Goal: Task Accomplishment & Management: Use online tool/utility

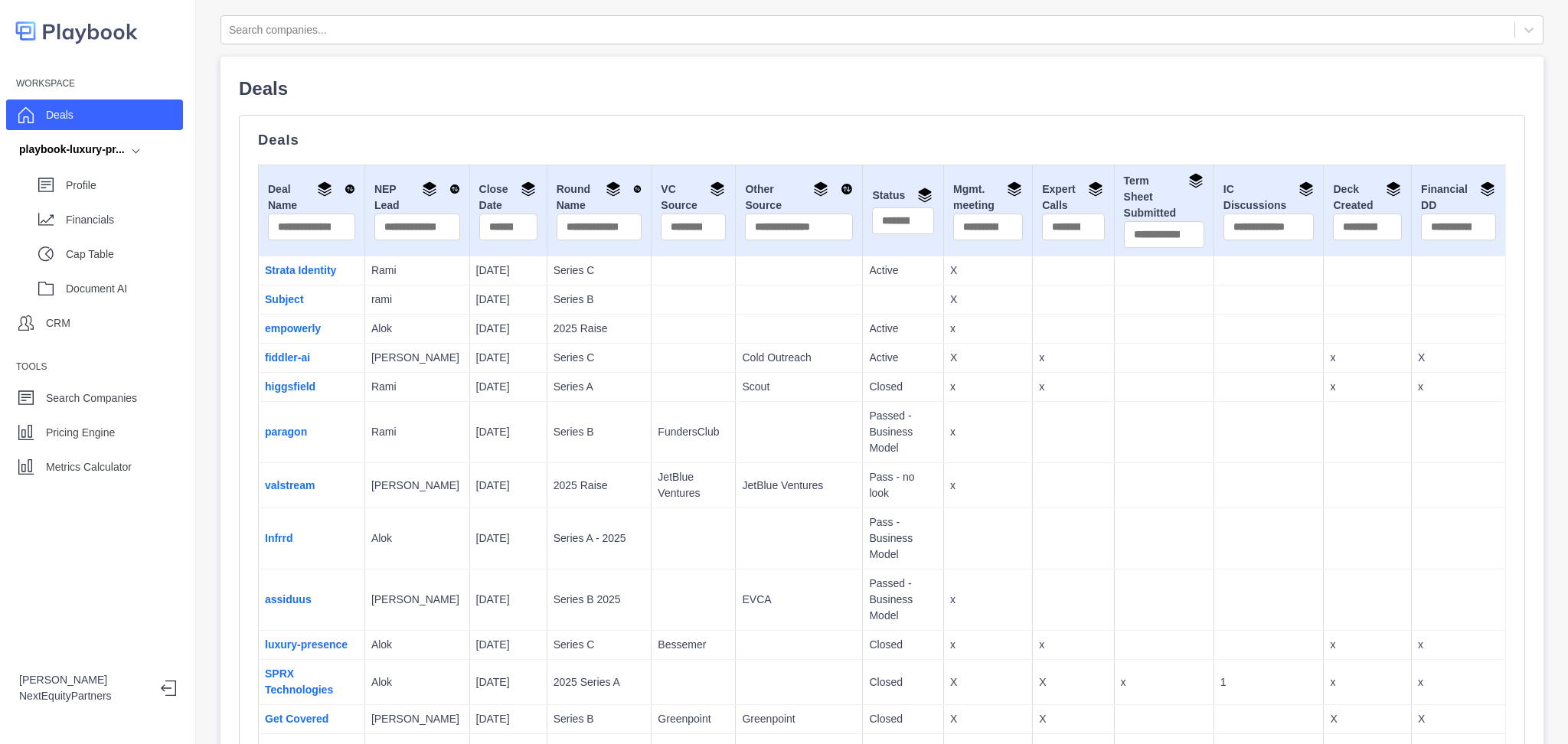
click at [94, 121] on div "Deals" at bounding box center [95, 115] width 177 height 31
click at [301, 301] on link "Subject" at bounding box center [284, 300] width 39 height 12
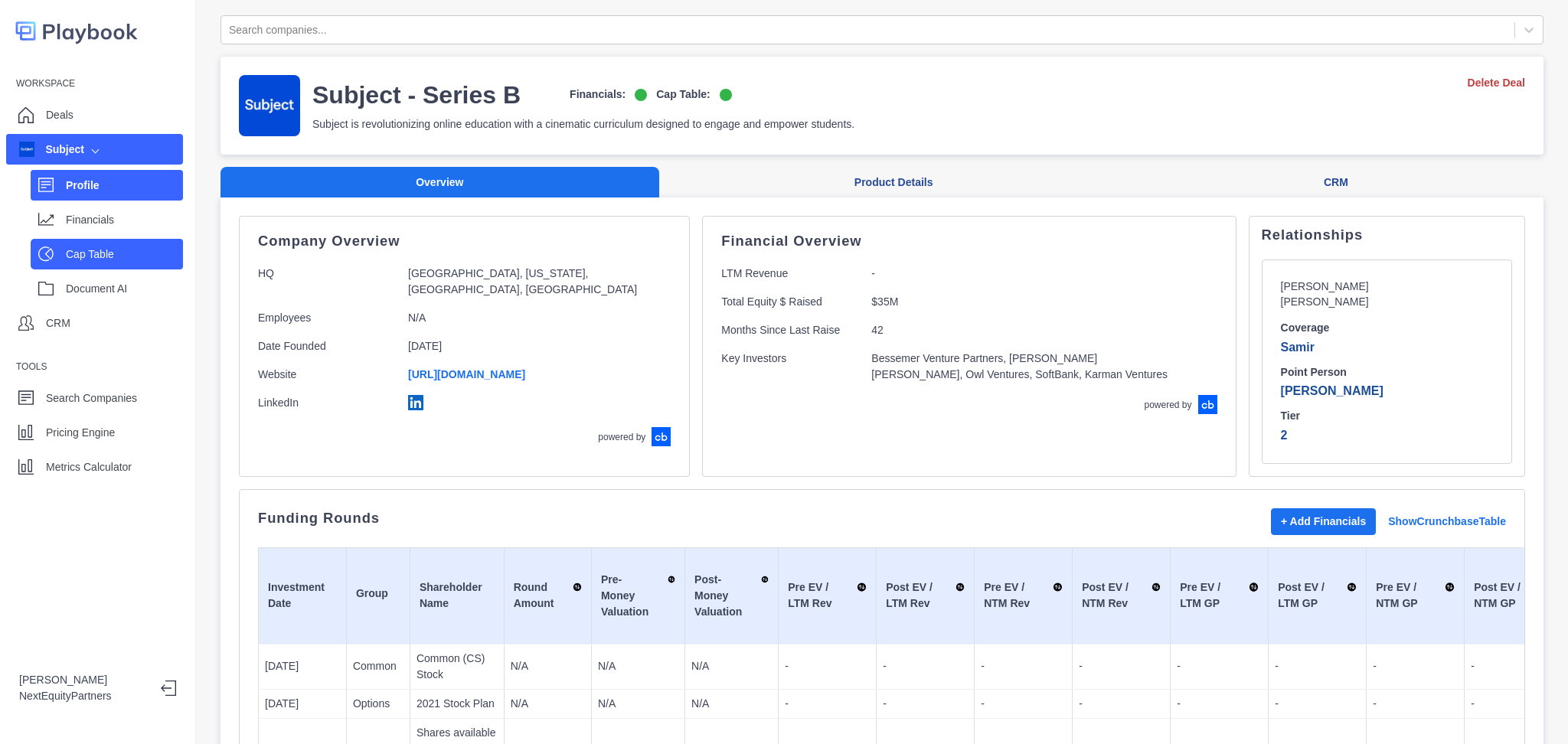
click at [123, 239] on div "Cap Table" at bounding box center [107, 254] width 153 height 31
select select "SHARE_HOLDER_TYPE_COMMON"
select select "SHARE_HOLDER_TYPE_WARRANT"
select select "SHARE_HOLDER_TYPE_OPTION"
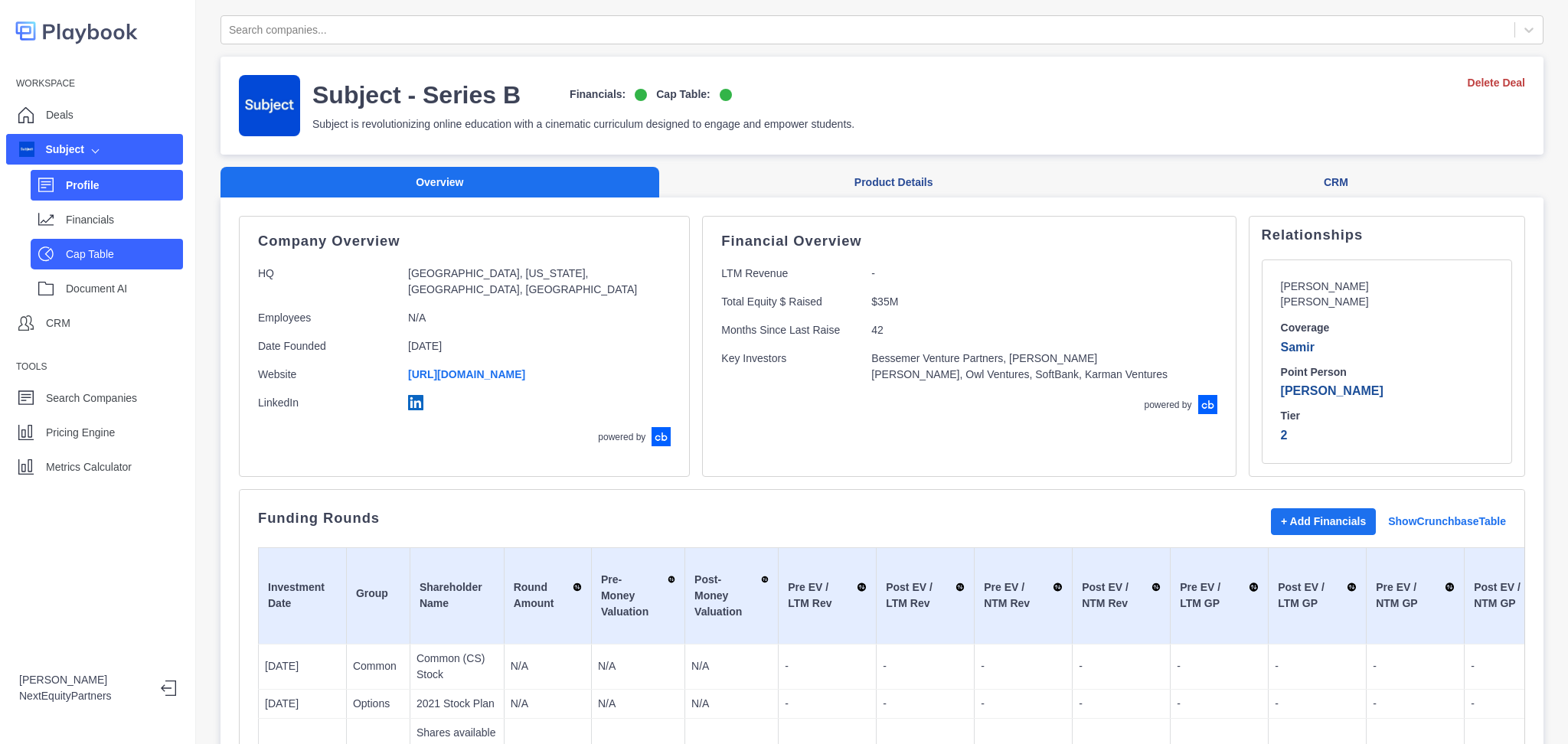
select select "SHARE_HOLDER_TYPE_OPTION"
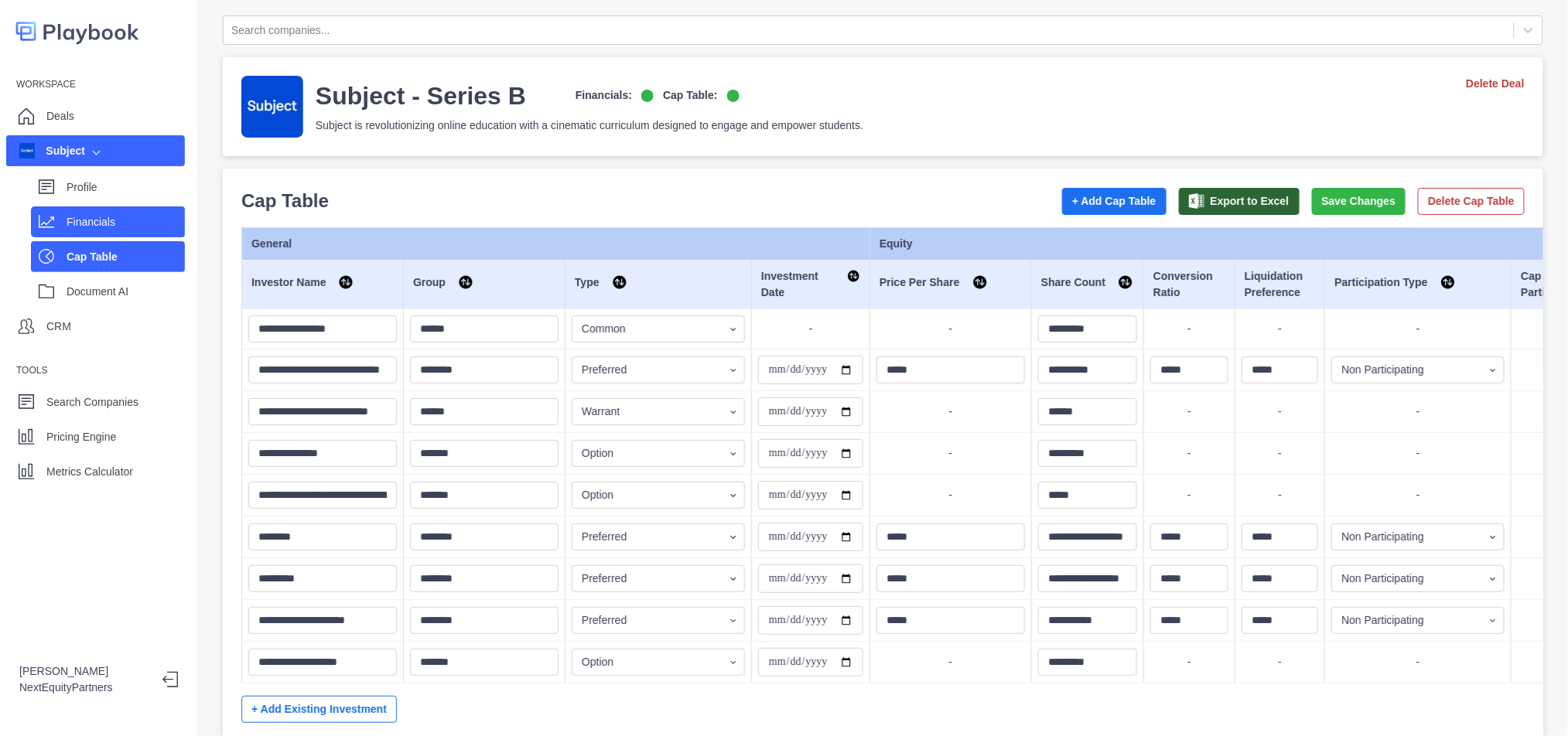
click at [130, 224] on p "Financials" at bounding box center [125, 222] width 118 height 16
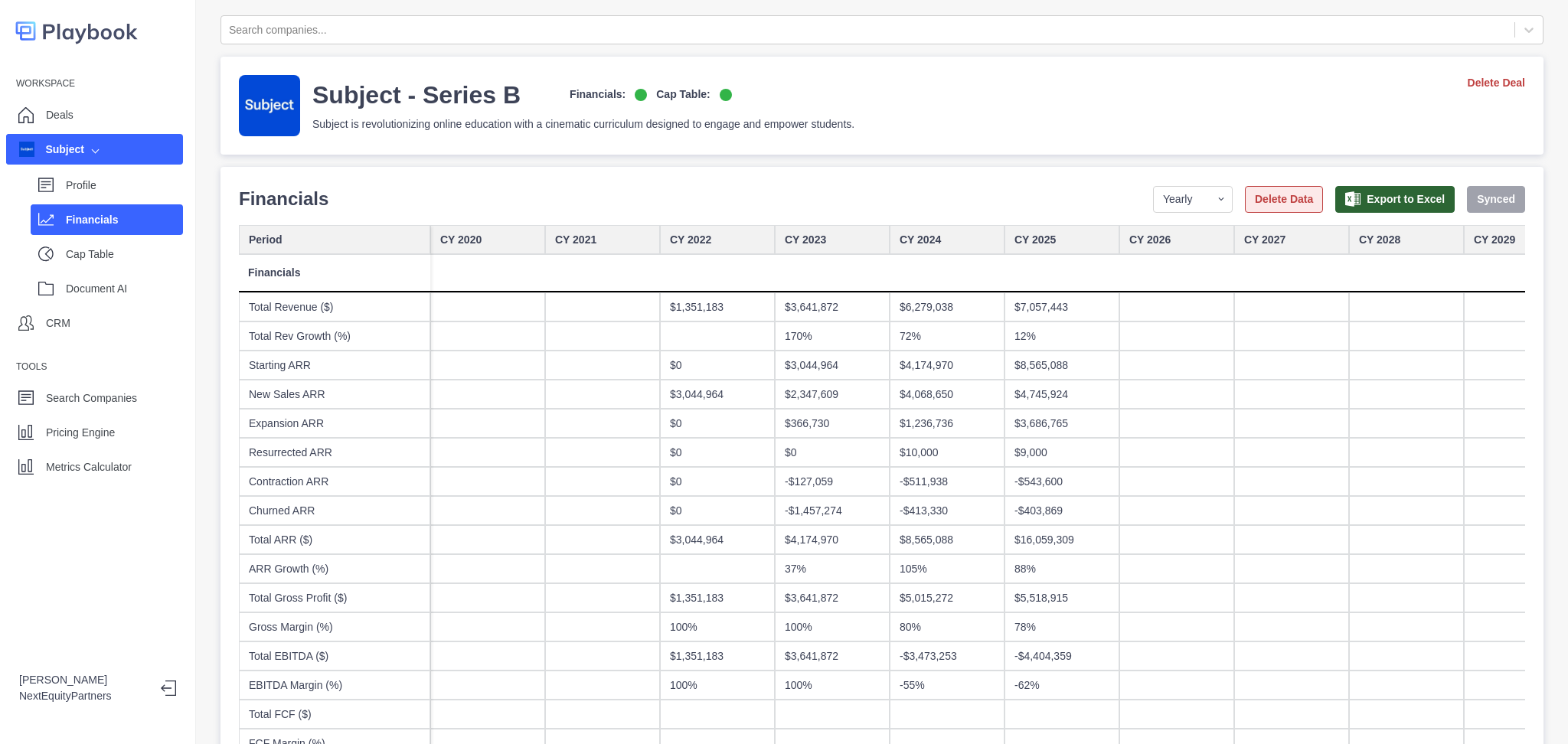
click at [1259, 199] on button "Delete Data" at bounding box center [1284, 199] width 78 height 27
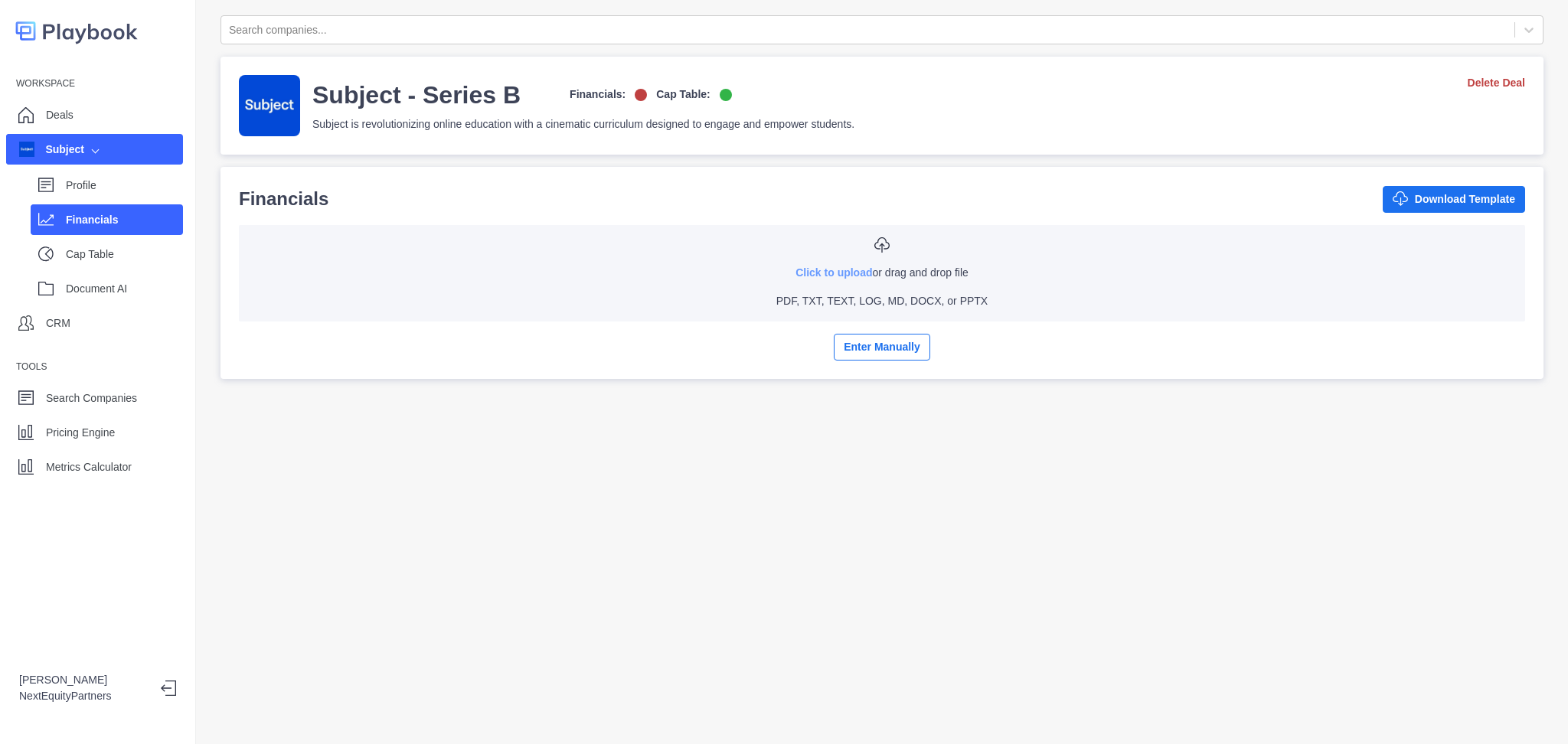
click at [841, 271] on link "Click to upload" at bounding box center [834, 273] width 76 height 12
type input "**********"
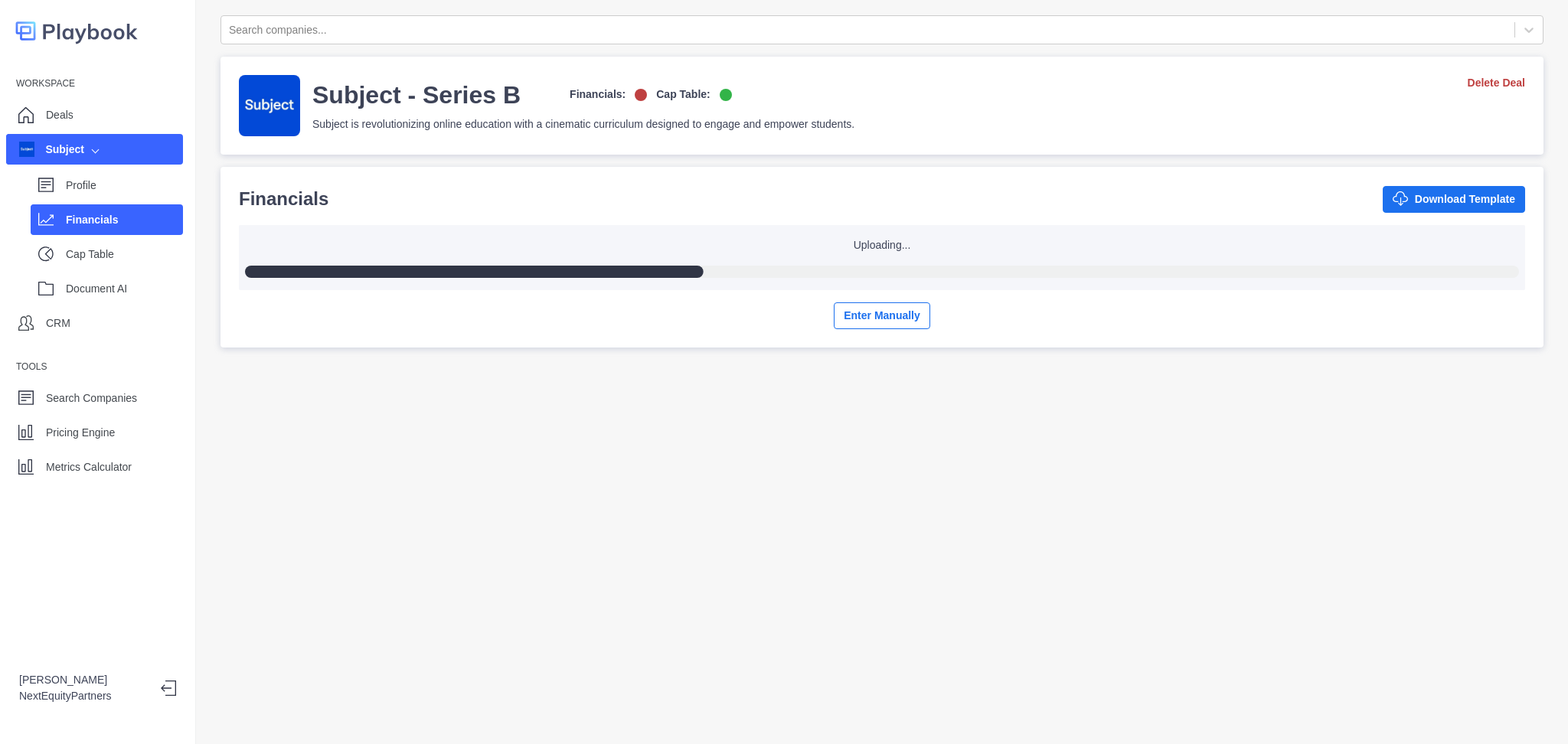
click at [1030, 517] on div "Search companies... Subject - Series B Financials: Cap Table: Subject is revolu…" at bounding box center [881, 372] width 1372 height 744
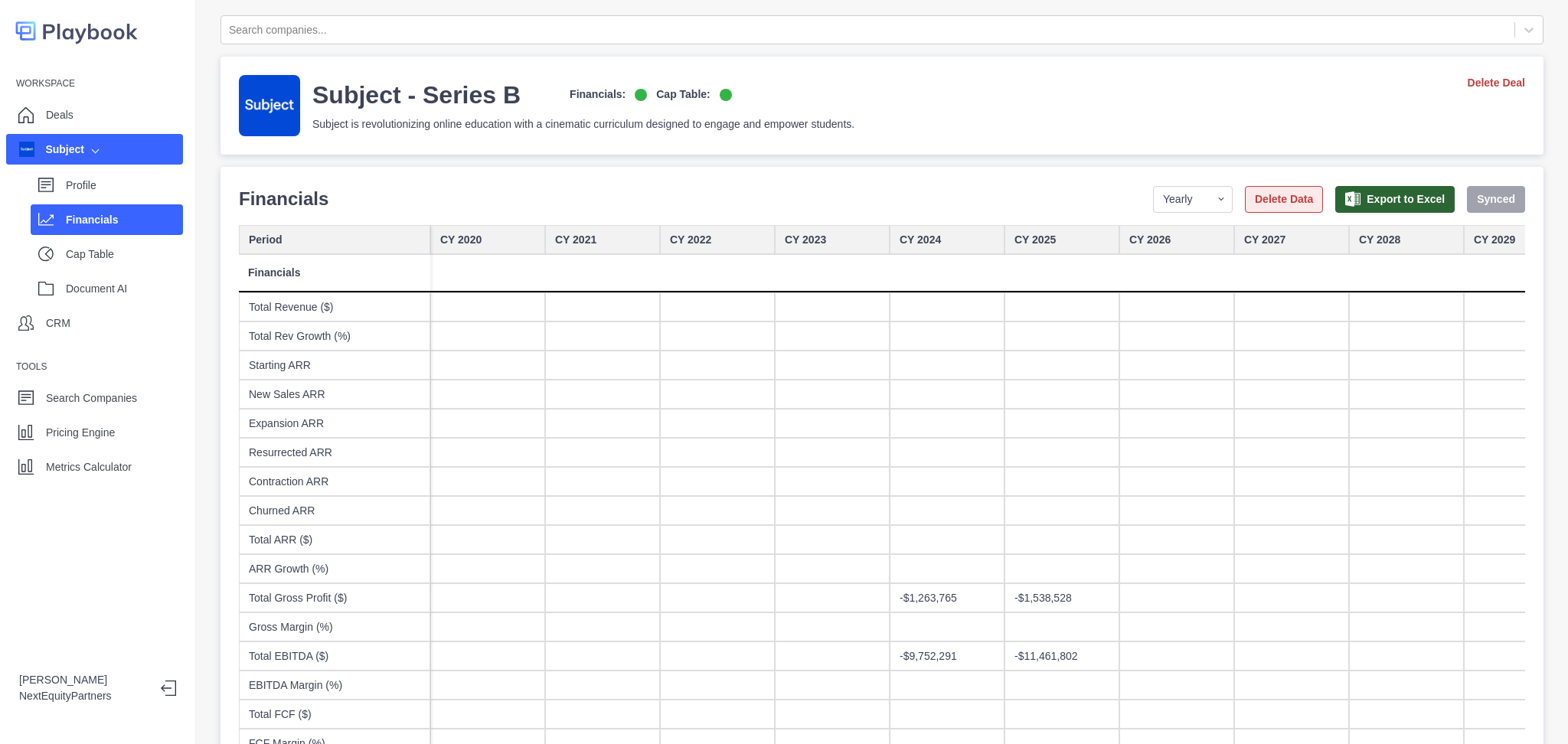
click at [1245, 197] on button "Delete Data" at bounding box center [1284, 199] width 78 height 27
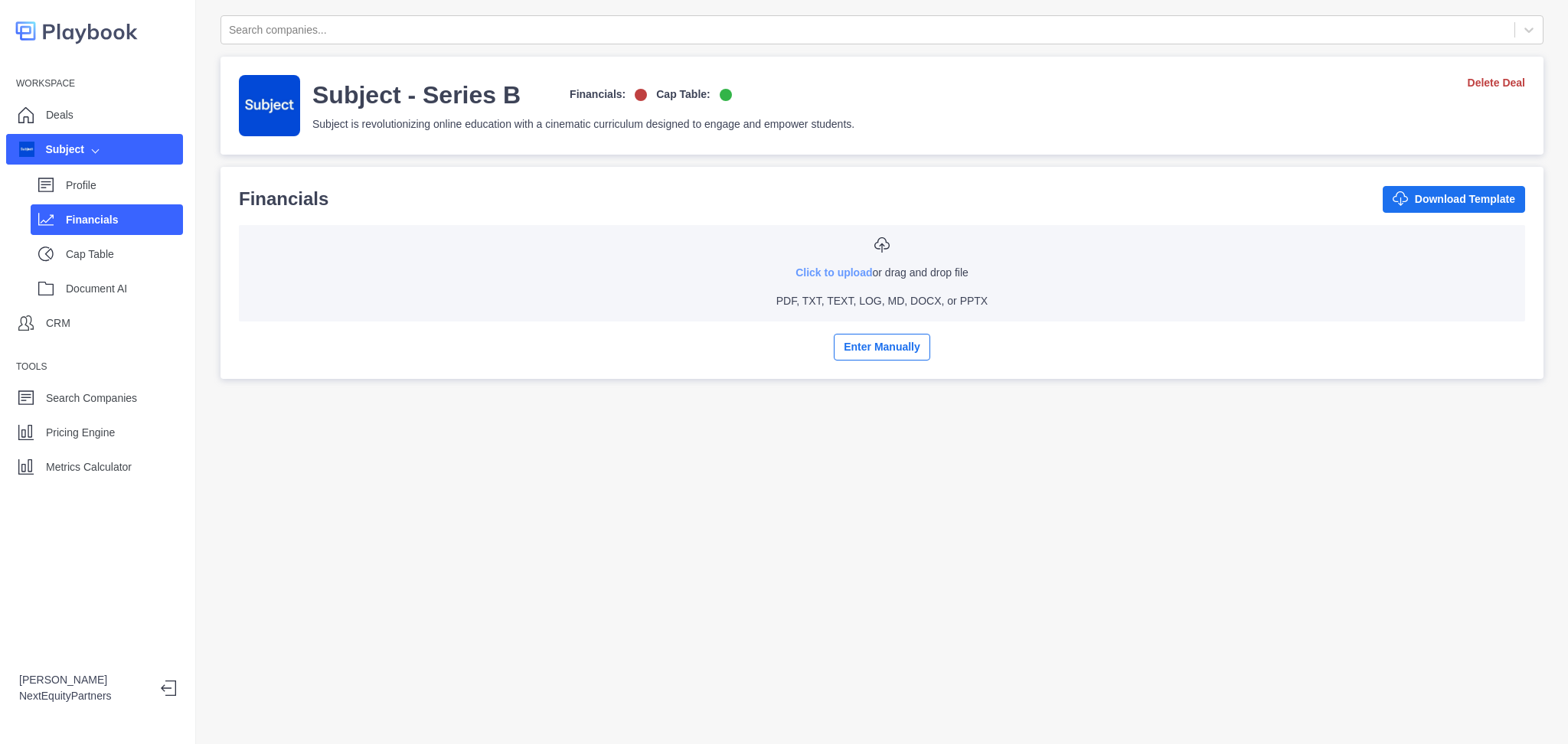
click at [828, 273] on link "Click to upload" at bounding box center [834, 273] width 76 height 12
type input "**********"
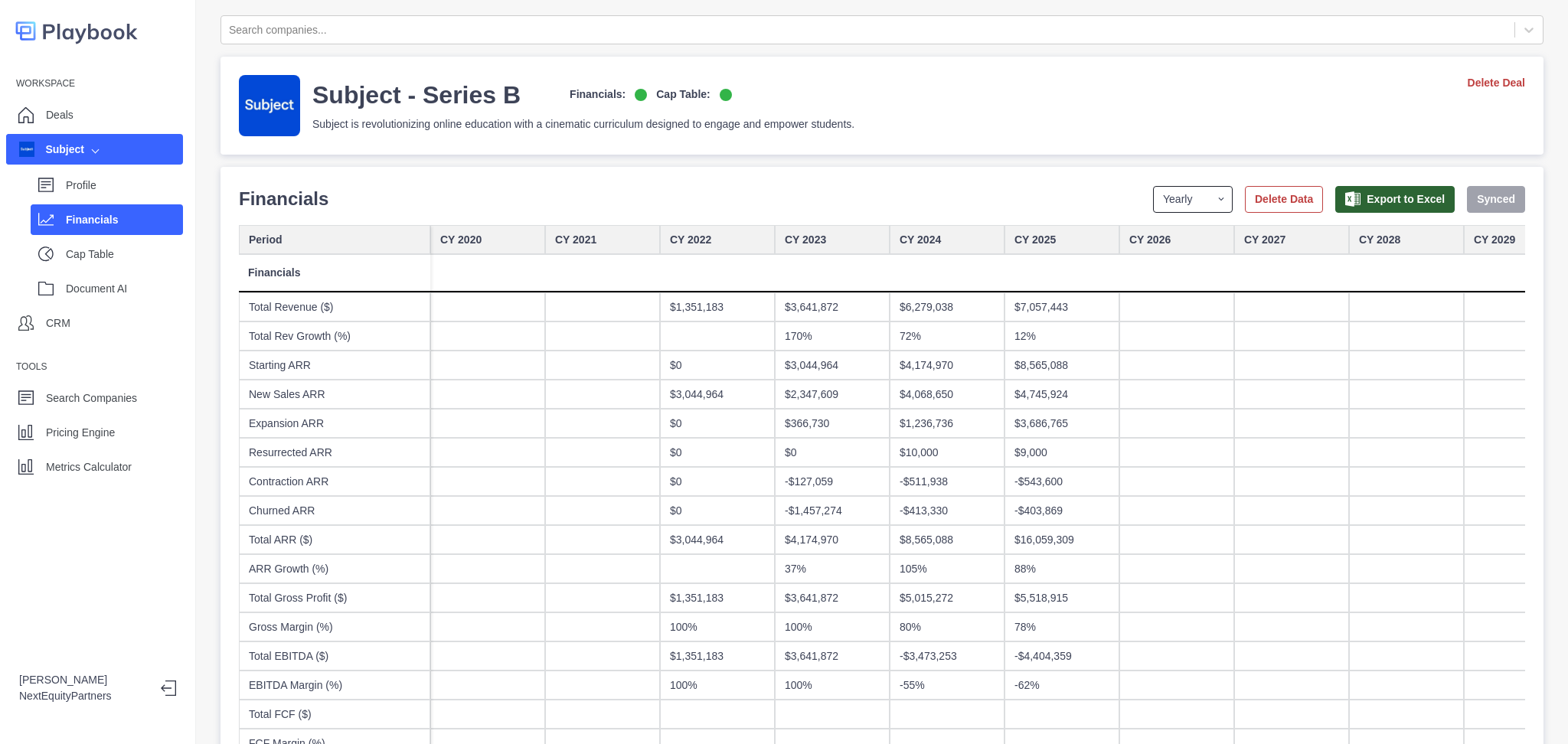
click at [1178, 187] on select "Yearly Quarterly Monthly NTM LTM" at bounding box center [1193, 199] width 79 height 27
select select "monthly"
click at [1153, 186] on select "Yearly Quarterly Monthly NTM LTM" at bounding box center [1193, 199] width 79 height 27
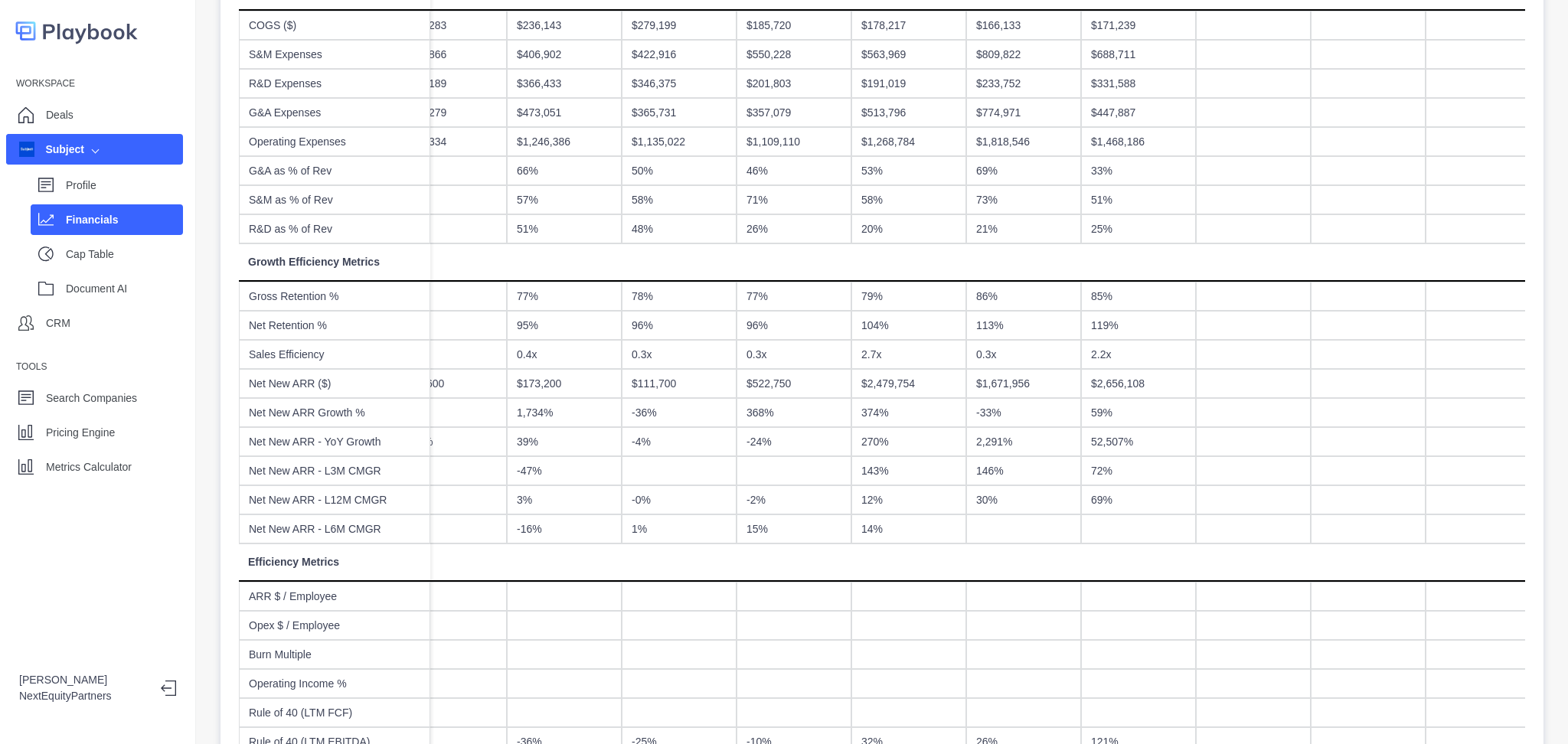
scroll to position [816, 0]
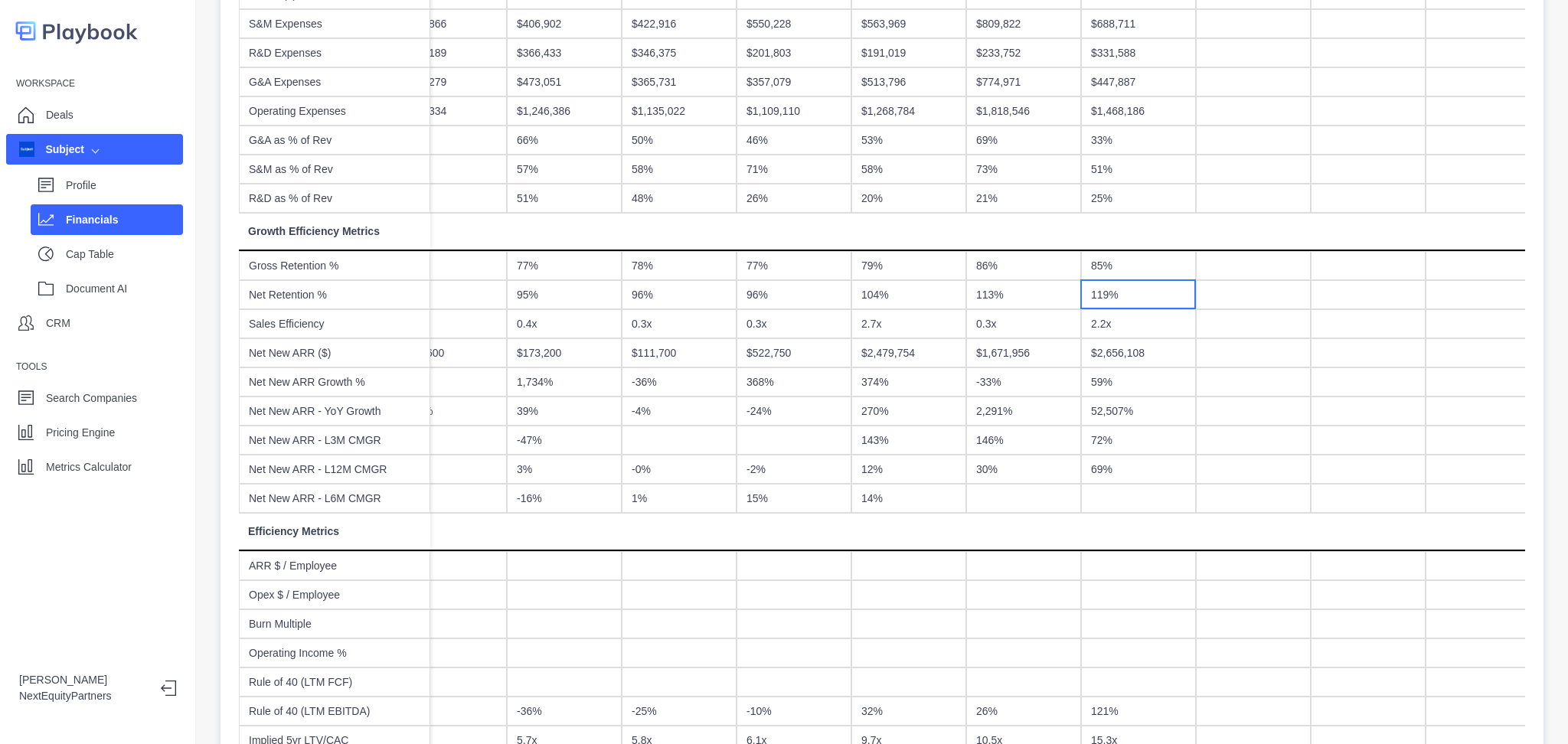
click at [1100, 294] on div "119%" at bounding box center [1138, 295] width 115 height 29
click at [1107, 268] on div "85%" at bounding box center [1138, 266] width 115 height 29
click at [1105, 297] on div "119%" at bounding box center [1138, 295] width 115 height 29
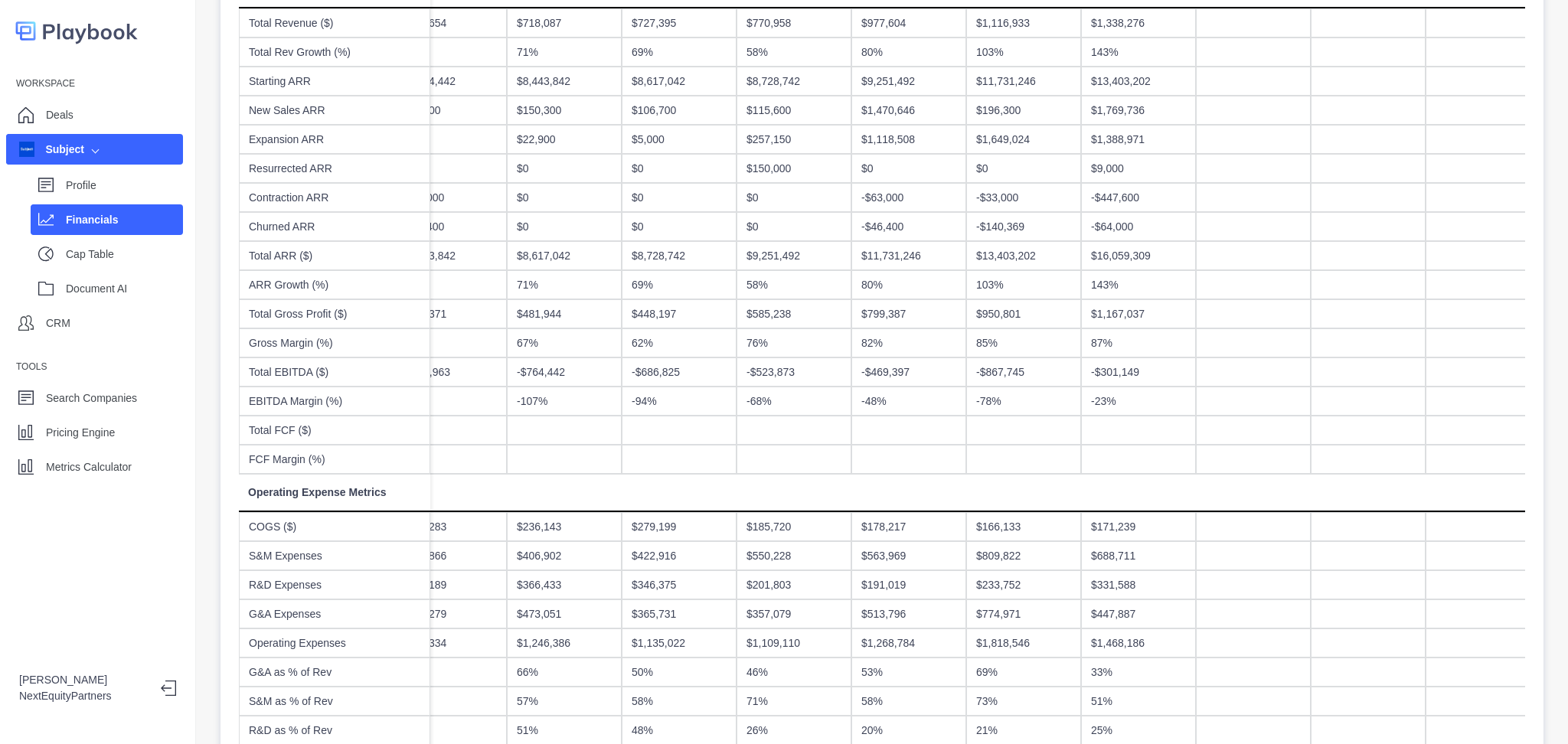
scroll to position [510, 0]
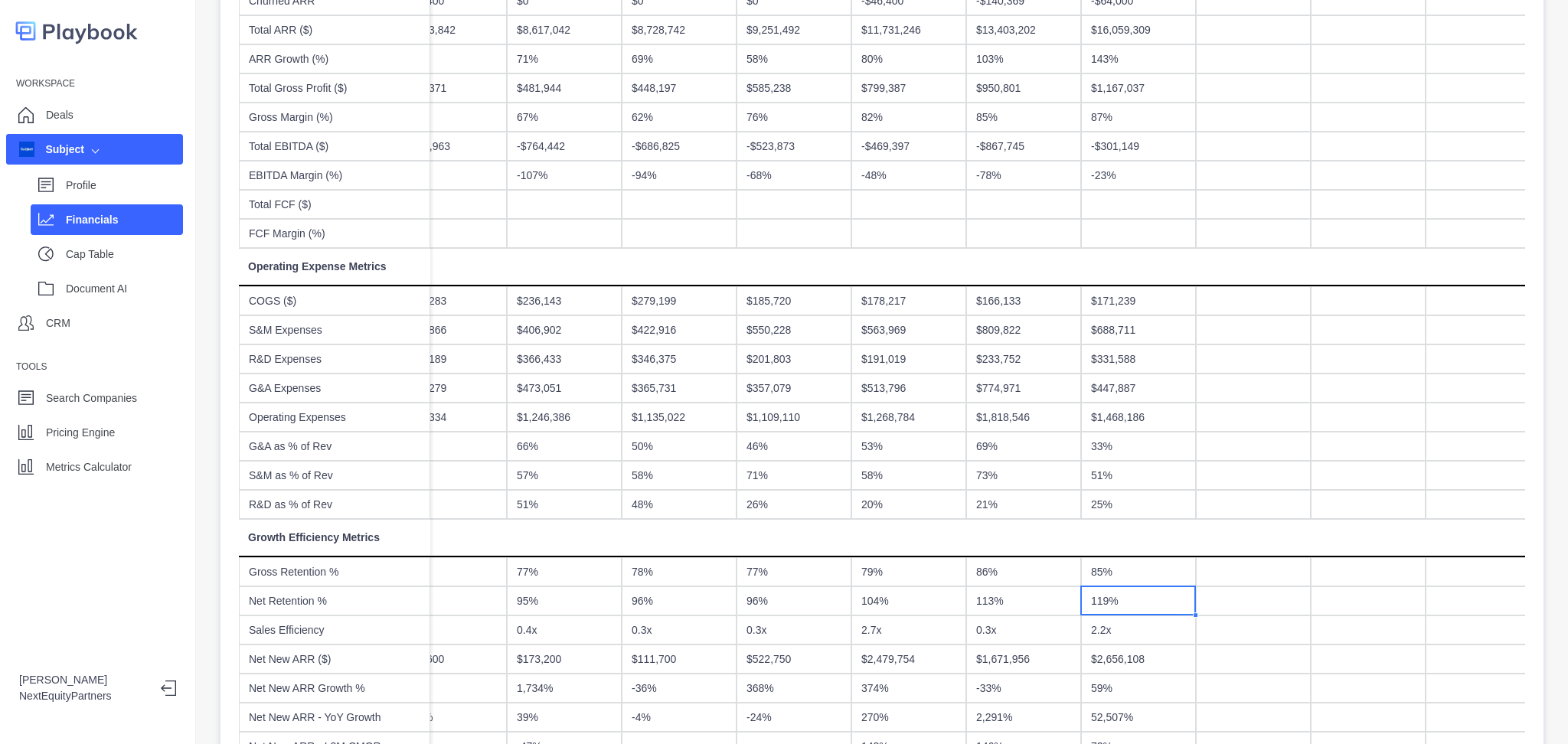
click at [1130, 573] on div "85%" at bounding box center [1138, 572] width 115 height 29
click at [1128, 600] on div "119%" at bounding box center [1138, 601] width 115 height 29
click at [1127, 568] on div "85%" at bounding box center [1138, 572] width 115 height 29
click at [1125, 598] on div "119%" at bounding box center [1138, 601] width 115 height 29
click at [1125, 623] on div "2.2x" at bounding box center [1138, 630] width 115 height 29
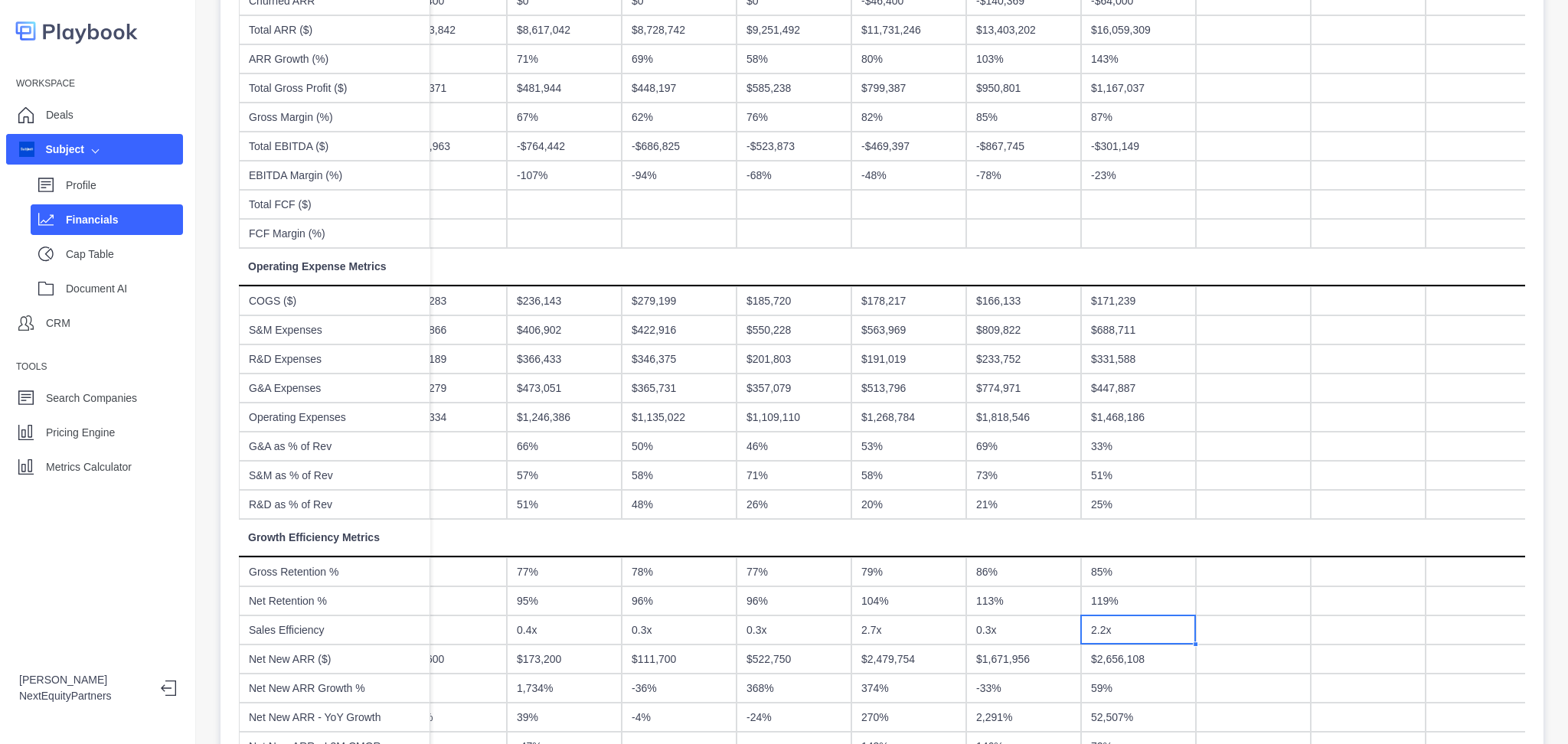
click at [1124, 602] on div "119%" at bounding box center [1138, 601] width 115 height 29
click at [1132, 574] on div "85%" at bounding box center [1138, 572] width 115 height 29
click at [1130, 605] on div "119%" at bounding box center [1138, 601] width 115 height 29
drag, startPoint x: 1128, startPoint y: 628, endPoint x: 1126, endPoint y: 604, distance: 24.1
click at [1127, 623] on div "2.2x" at bounding box center [1138, 630] width 115 height 29
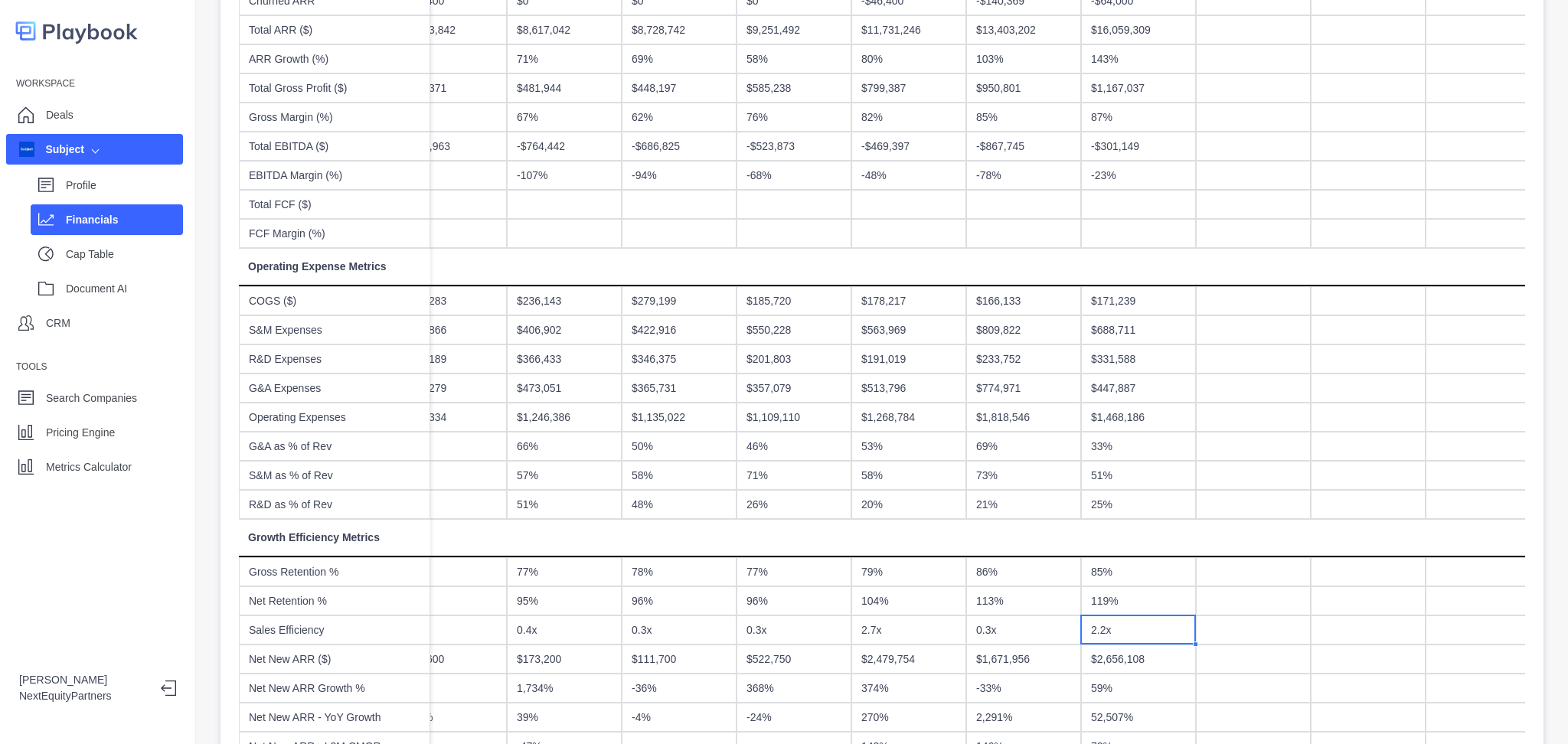
click at [1126, 603] on div "119%" at bounding box center [1138, 601] width 115 height 29
click at [1129, 574] on div "85%" at bounding box center [1138, 572] width 115 height 29
click at [1126, 606] on div "119%" at bounding box center [1138, 601] width 115 height 29
drag, startPoint x: 1125, startPoint y: 625, endPoint x: 1123, endPoint y: 618, distance: 7.3
click at [1124, 622] on div "2.2x" at bounding box center [1138, 630] width 115 height 29
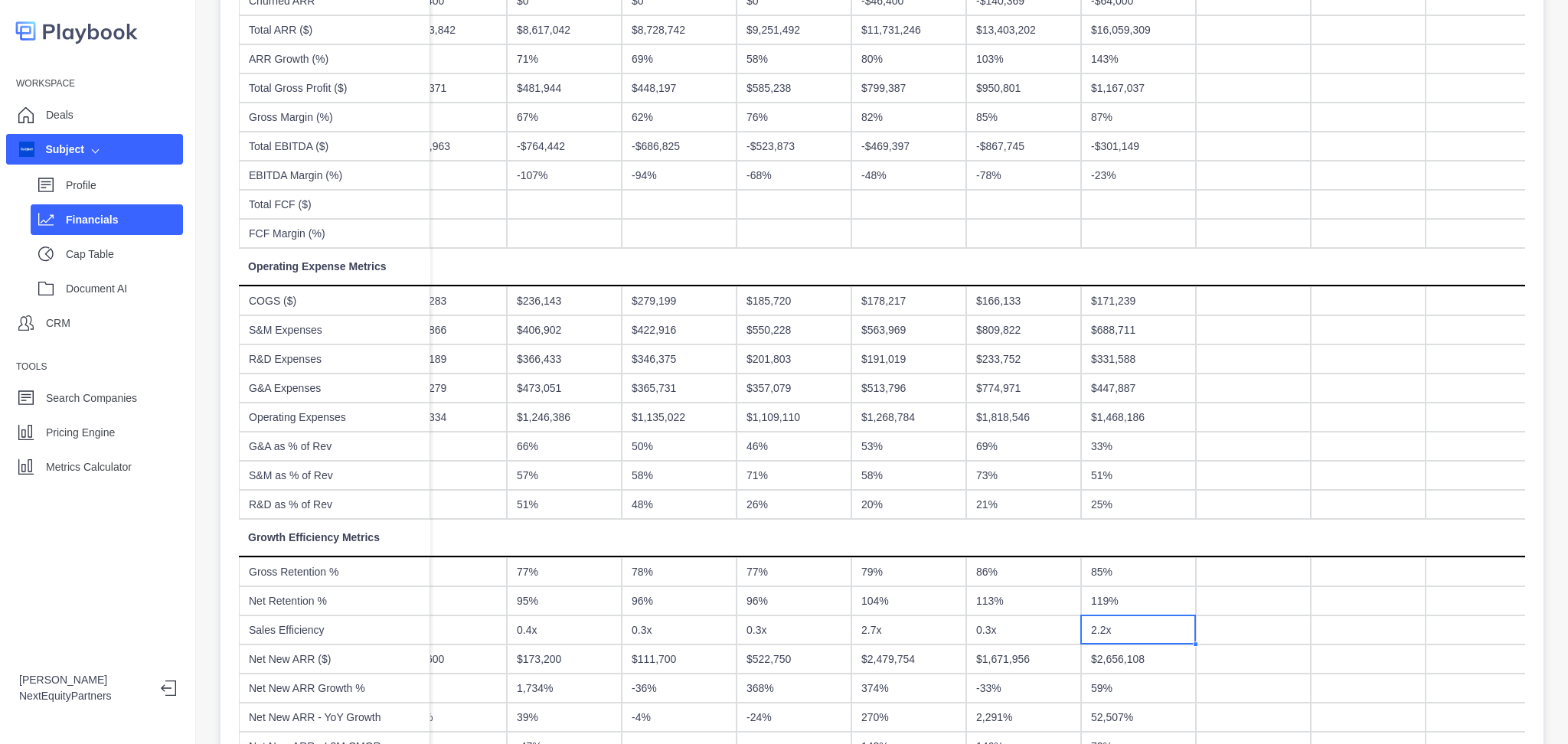
click at [1123, 592] on div "119%" at bounding box center [1138, 601] width 115 height 29
click at [1123, 579] on div "85%" at bounding box center [1138, 572] width 115 height 29
